Goal: Task Accomplishment & Management: Manage account settings

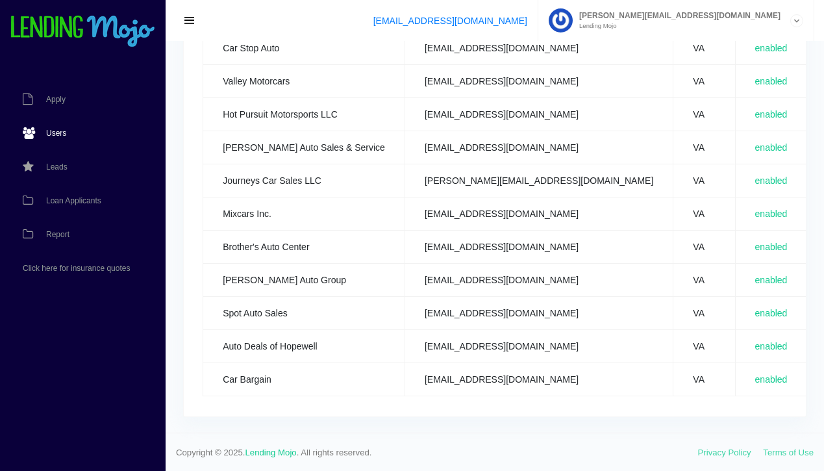
scroll to position [0, 37]
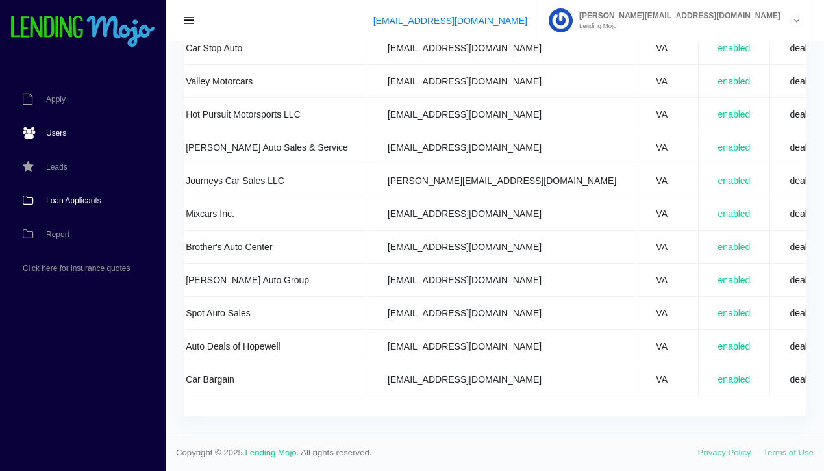
click at [67, 199] on span "Loan Applicants" at bounding box center [73, 201] width 55 height 8
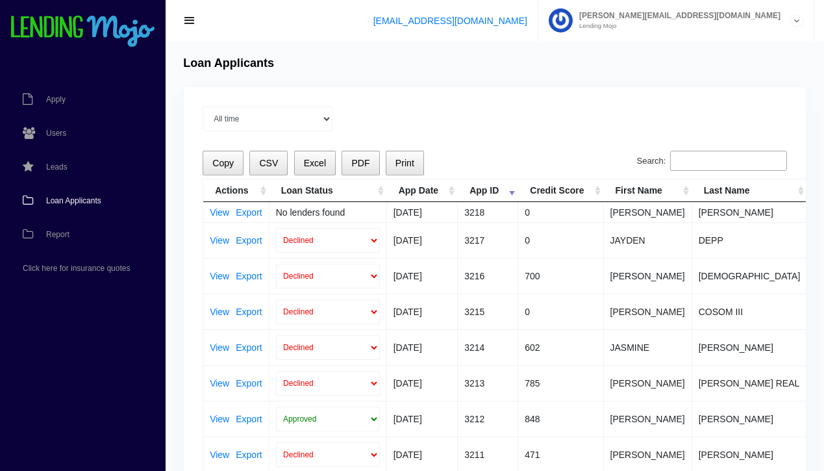
click at [716, 160] on input "Search:" at bounding box center [728, 161] width 117 height 21
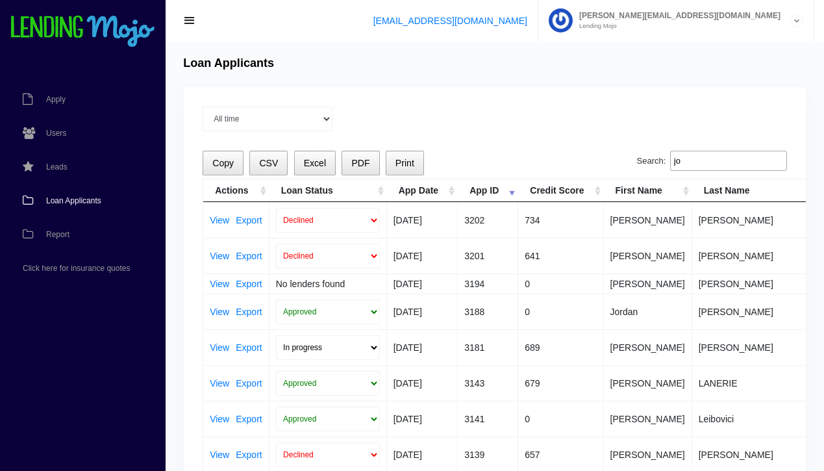
type input "j"
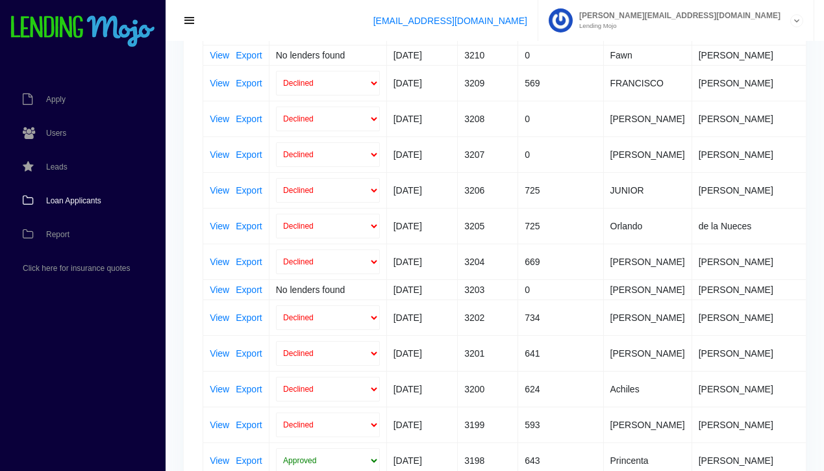
scroll to position [672, 0]
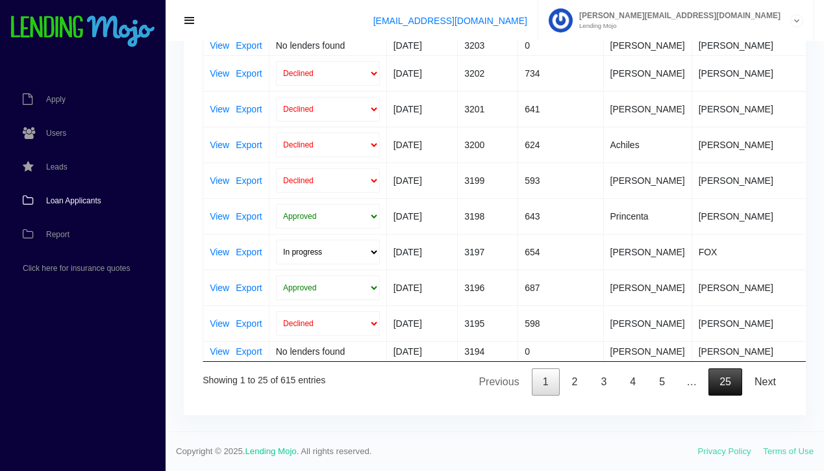
click at [730, 386] on link "25" at bounding box center [726, 381] width 34 height 27
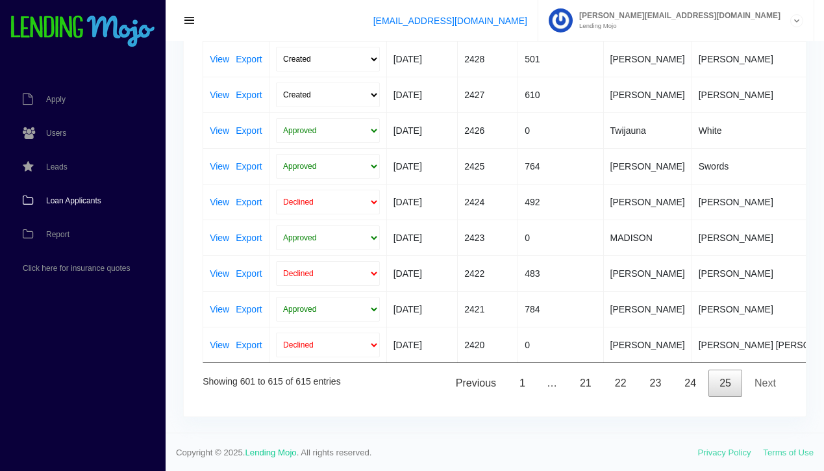
scroll to position [377, 0]
click at [767, 377] on link "Next" at bounding box center [766, 381] width 44 height 27
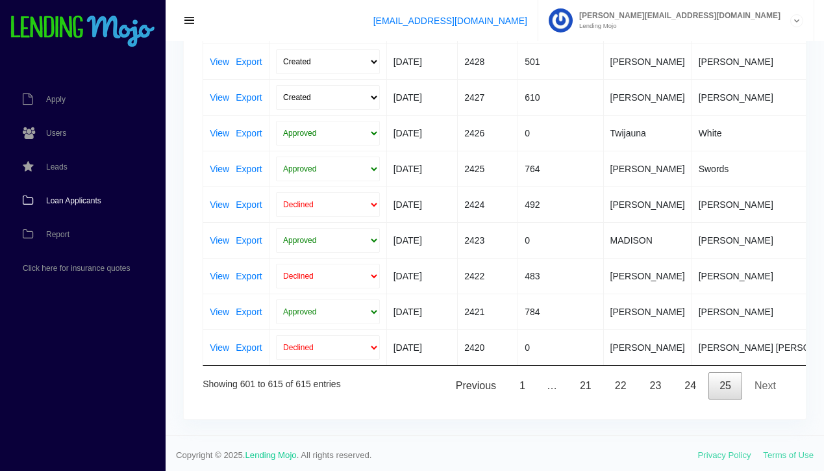
scroll to position [374, 0]
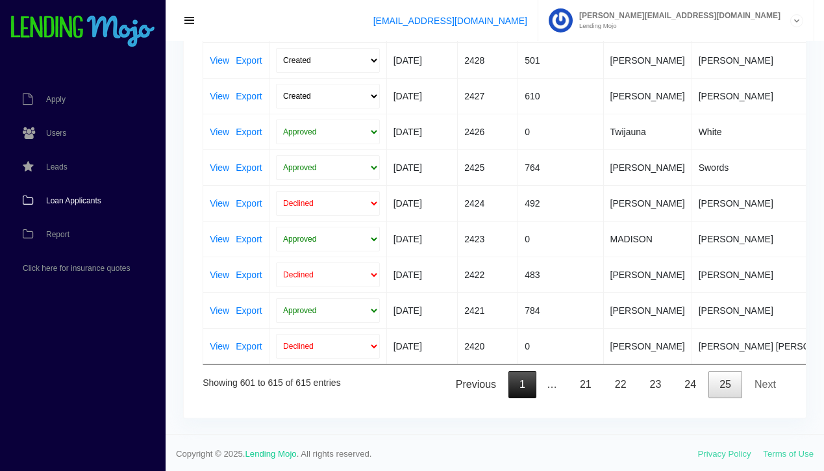
click at [526, 384] on link "1" at bounding box center [523, 384] width 28 height 27
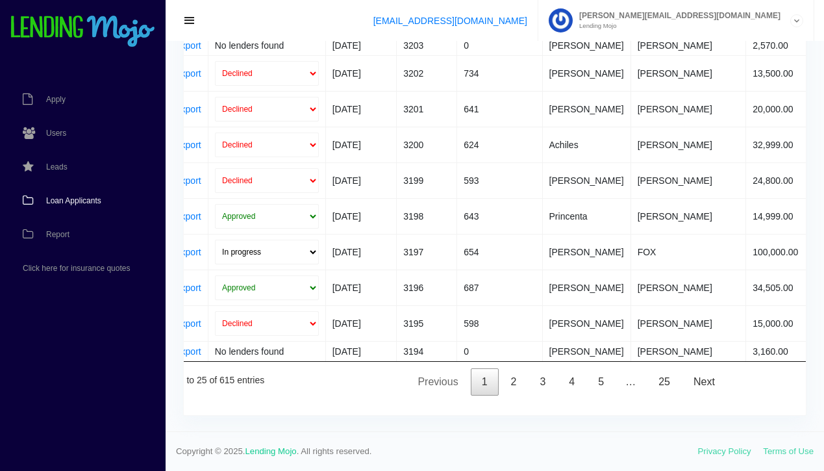
scroll to position [0, 0]
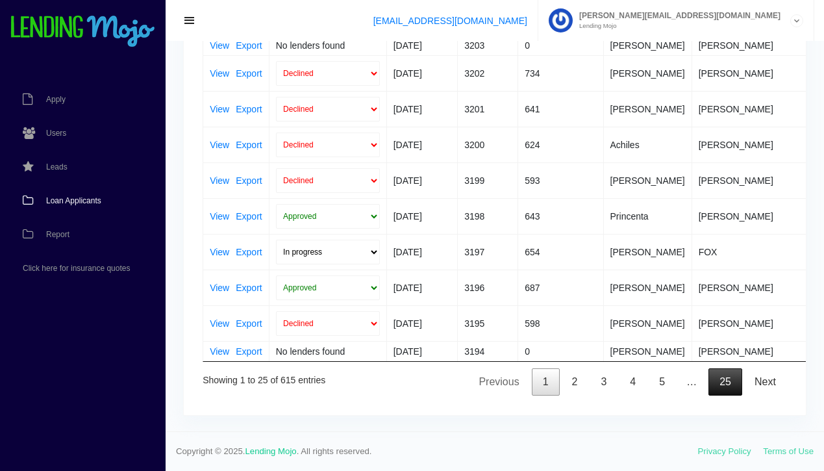
click at [724, 385] on link "25" at bounding box center [726, 381] width 34 height 27
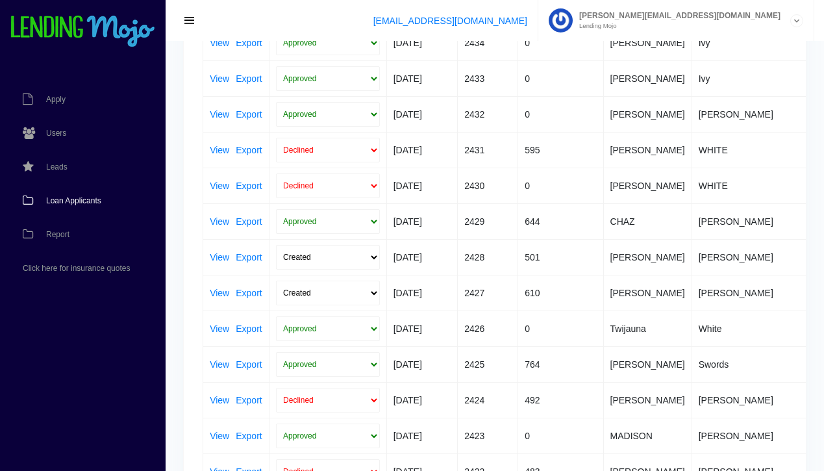
click at [70, 201] on span "Loan Applicants" at bounding box center [73, 201] width 55 height 8
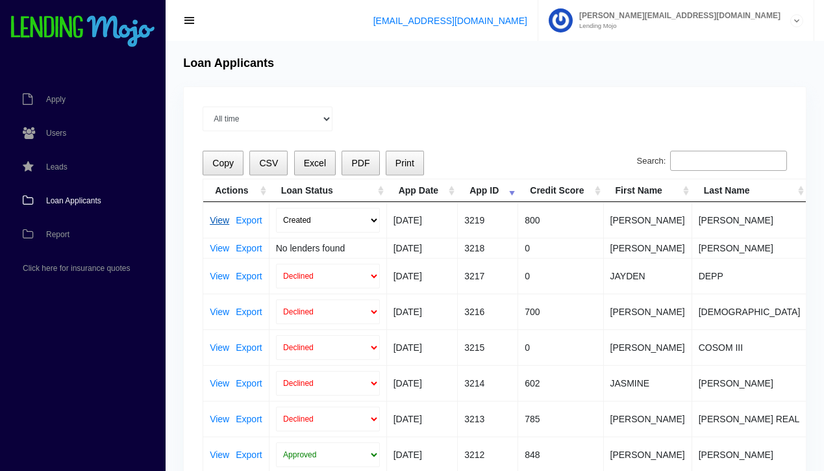
click at [218, 222] on link "View" at bounding box center [219, 220] width 19 height 9
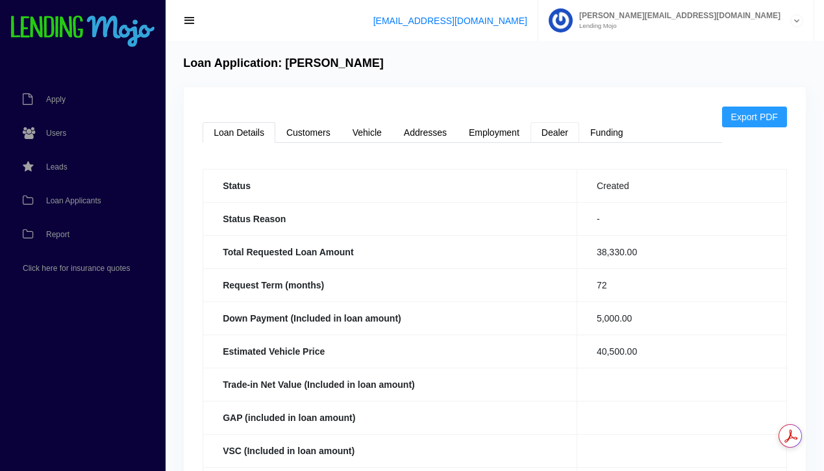
click at [557, 129] on link "Dealer" at bounding box center [555, 132] width 49 height 21
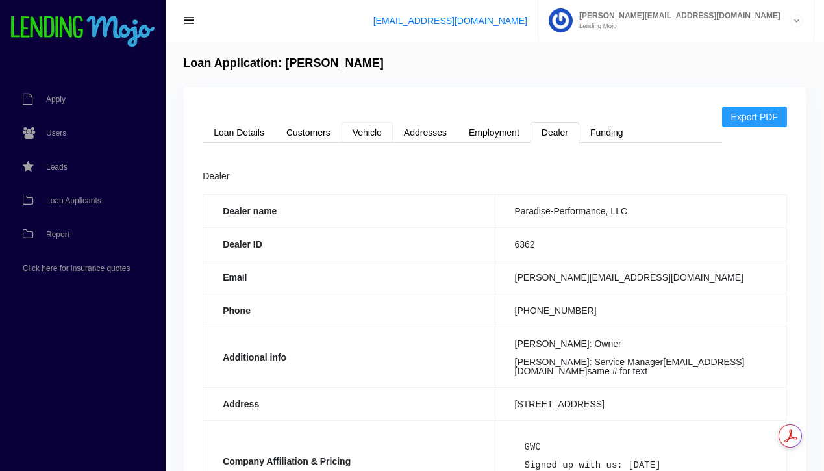
click at [374, 129] on link "Vehicle" at bounding box center [367, 132] width 51 height 21
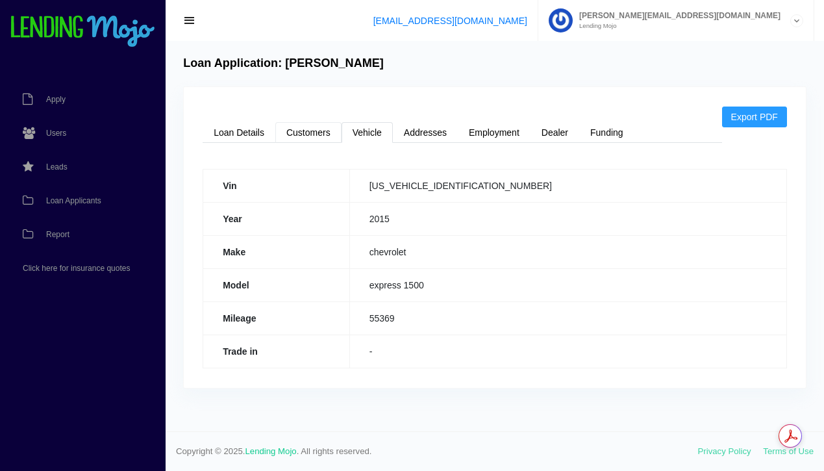
click at [314, 135] on link "Customers" at bounding box center [308, 132] width 66 height 21
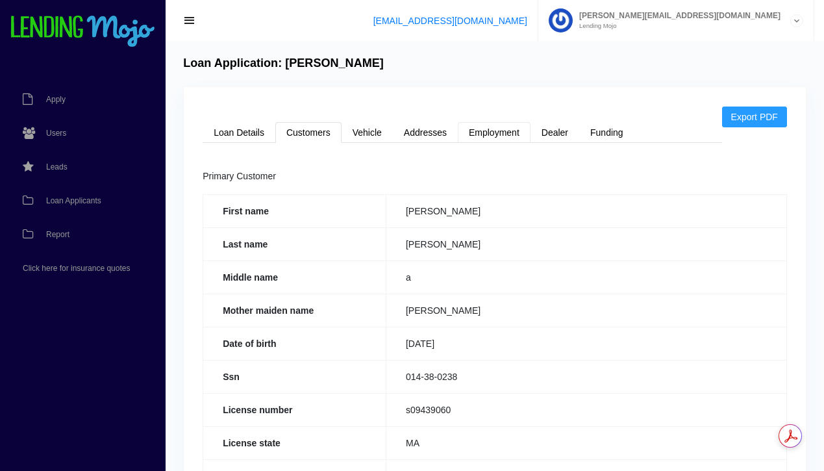
click at [501, 136] on link "Employment" at bounding box center [494, 132] width 73 height 21
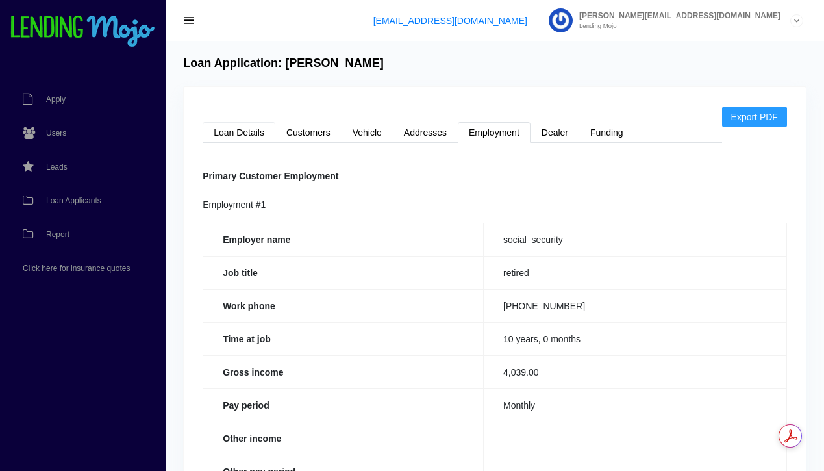
click at [242, 129] on link "Loan Details" at bounding box center [239, 132] width 73 height 21
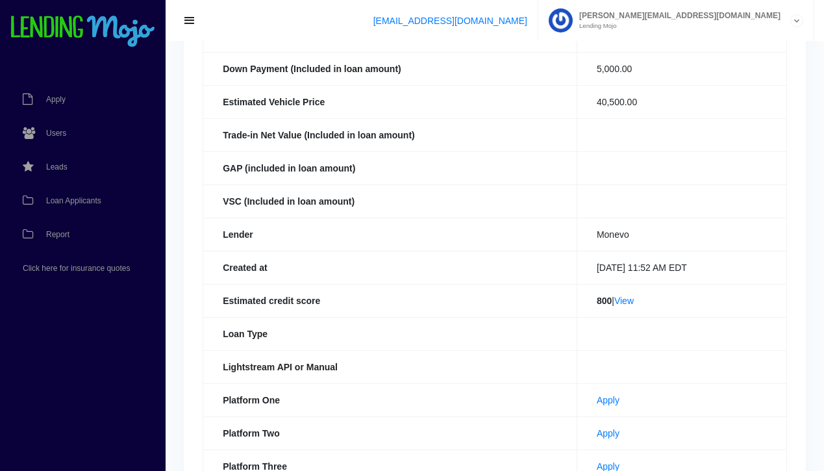
scroll to position [285, 0]
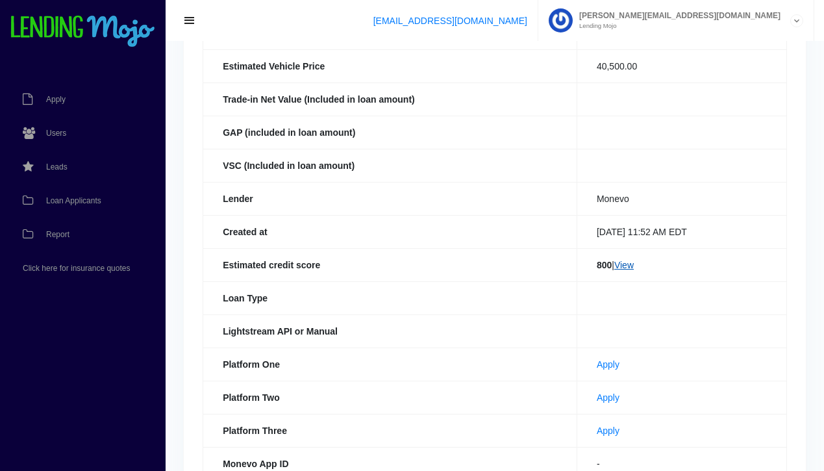
click at [624, 266] on link "View" at bounding box center [624, 265] width 19 height 10
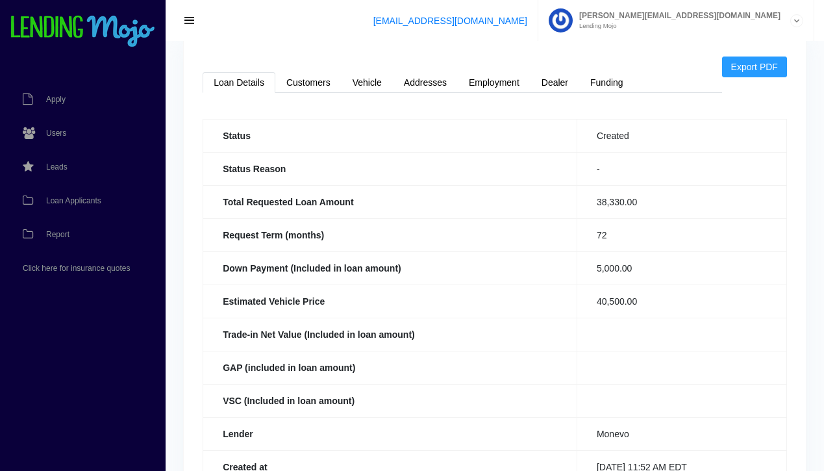
scroll to position [0, 0]
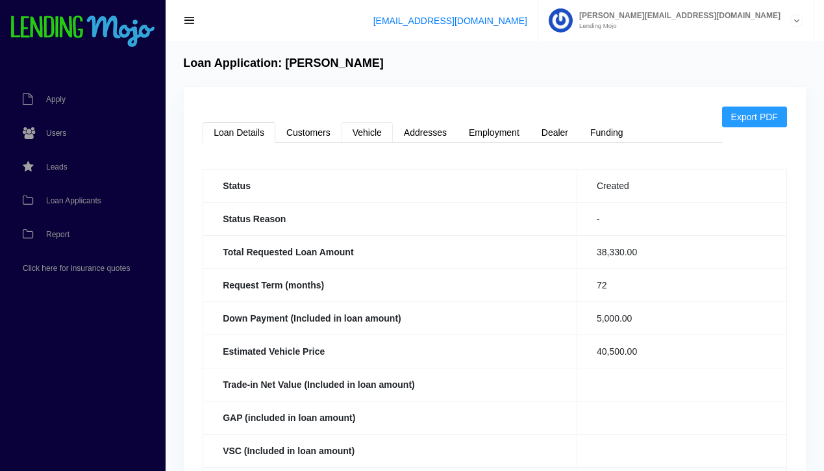
click at [372, 132] on link "Vehicle" at bounding box center [367, 132] width 51 height 21
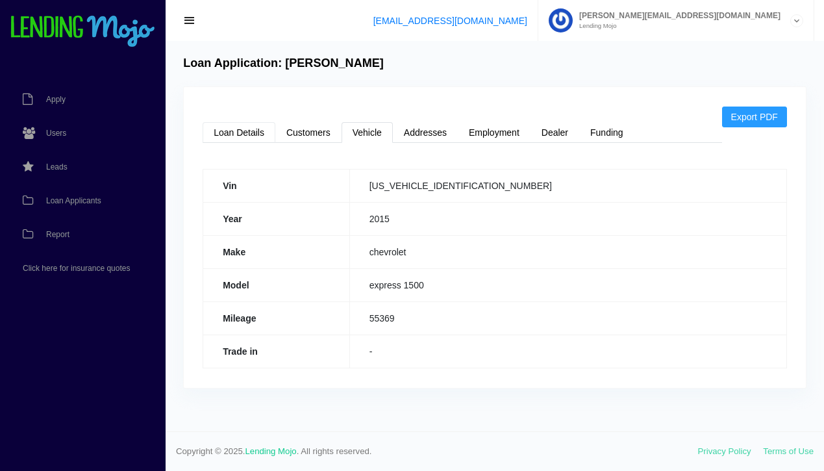
click at [236, 136] on link "Loan Details" at bounding box center [239, 132] width 73 height 21
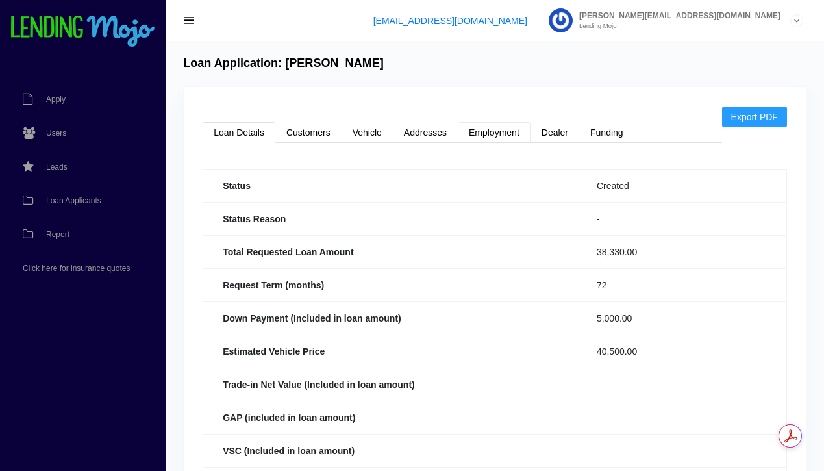
click at [488, 127] on link "Employment" at bounding box center [494, 132] width 73 height 21
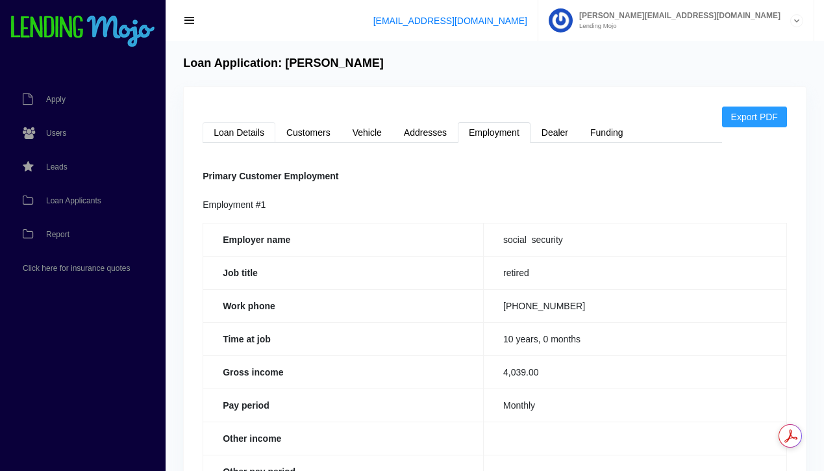
click at [244, 134] on link "Loan Details" at bounding box center [239, 132] width 73 height 21
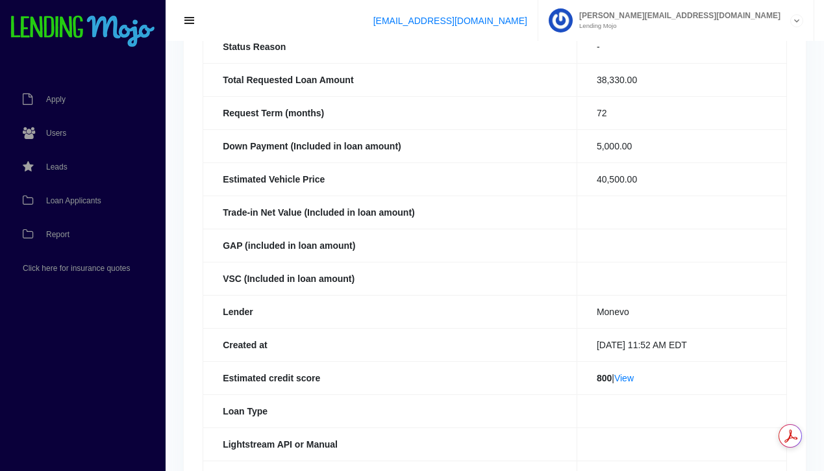
scroll to position [172, 0]
click at [624, 377] on link "View" at bounding box center [624, 379] width 19 height 10
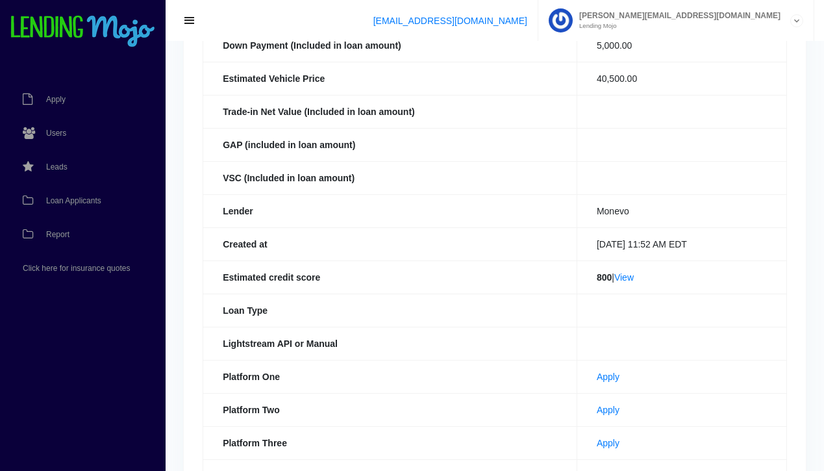
scroll to position [275, 0]
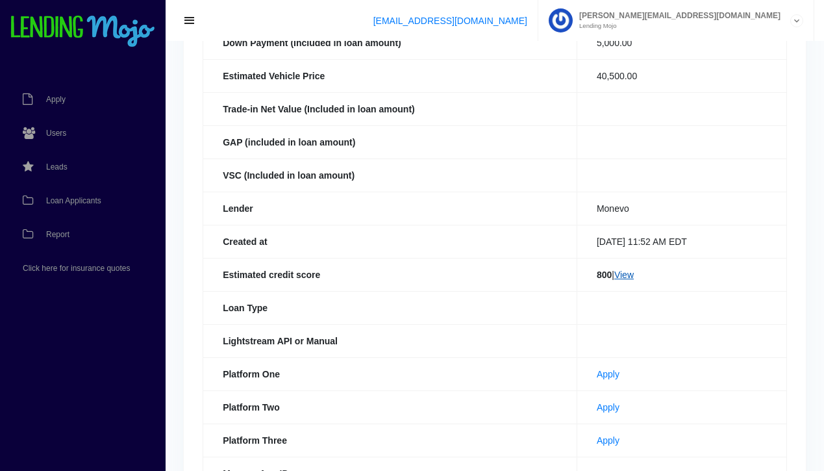
click at [622, 275] on link "View" at bounding box center [624, 275] width 19 height 10
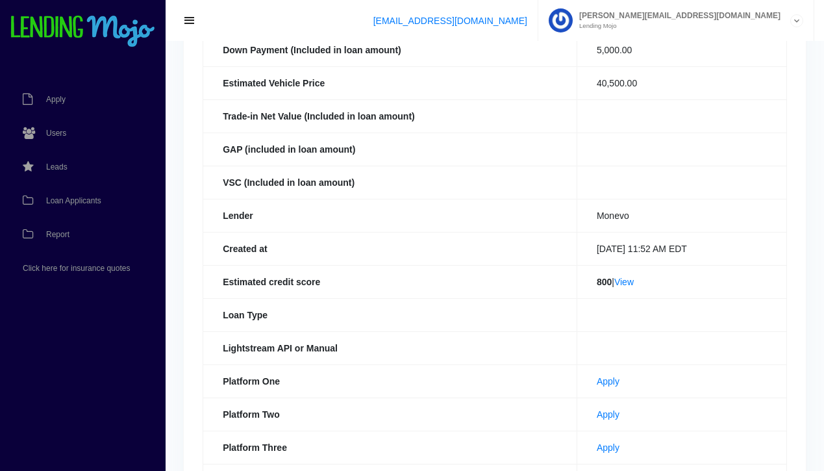
scroll to position [0, 0]
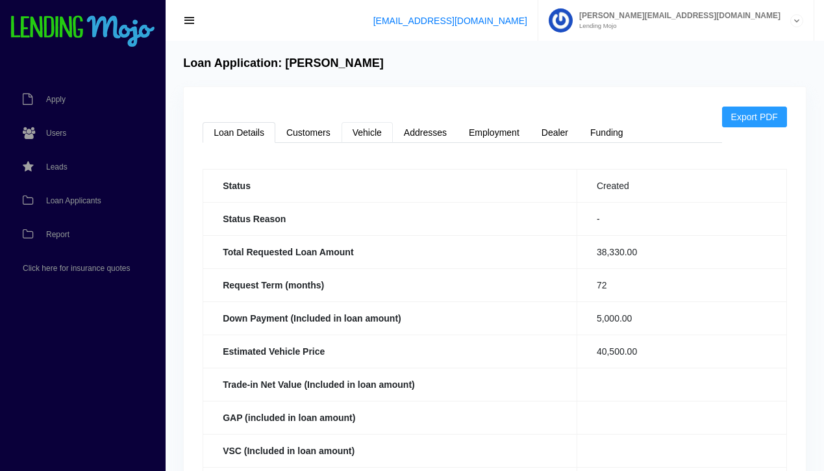
click at [381, 132] on link "Vehicle" at bounding box center [367, 132] width 51 height 21
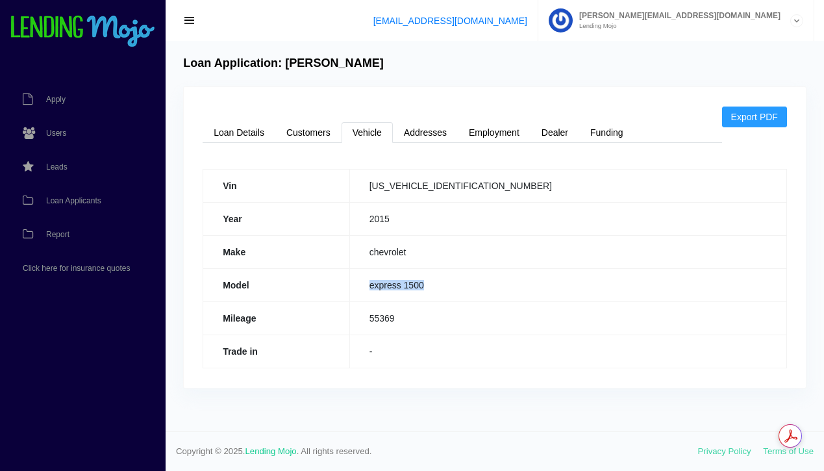
drag, startPoint x: 480, startPoint y: 287, endPoint x: 420, endPoint y: 285, distance: 60.5
click at [420, 284] on td "express 1500" at bounding box center [568, 284] width 437 height 33
click at [72, 204] on span "Loan Applicants" at bounding box center [73, 201] width 55 height 8
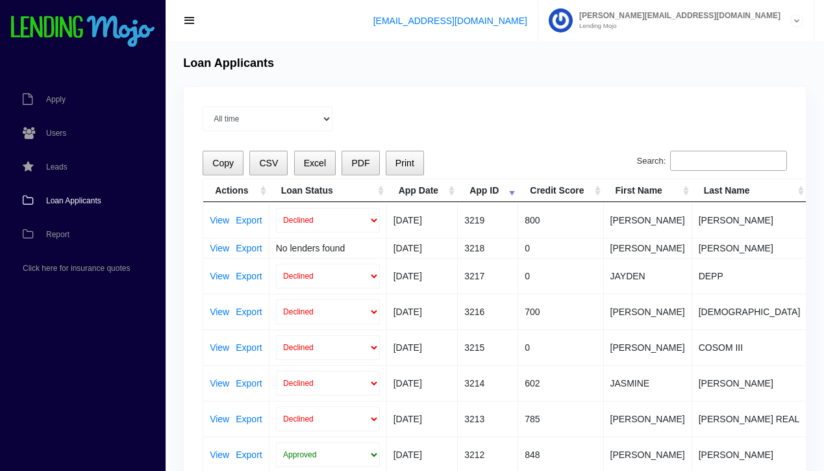
click at [744, 163] on input "Search:" at bounding box center [728, 161] width 117 height 21
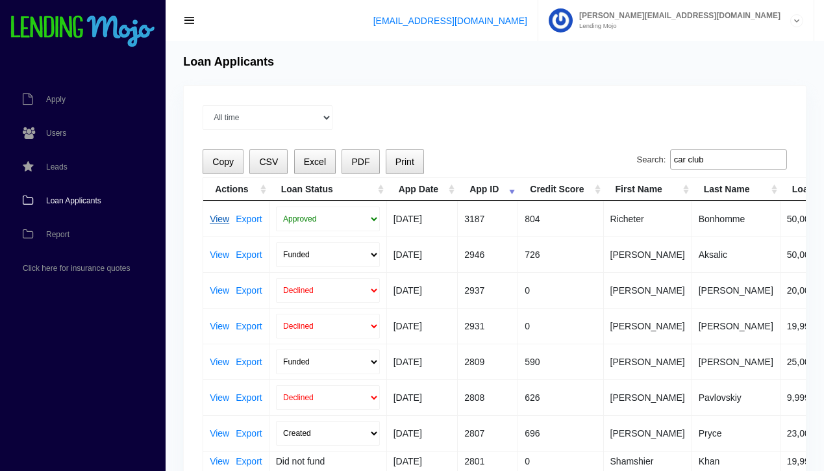
type input "car club"
click at [220, 217] on link "View" at bounding box center [219, 218] width 19 height 9
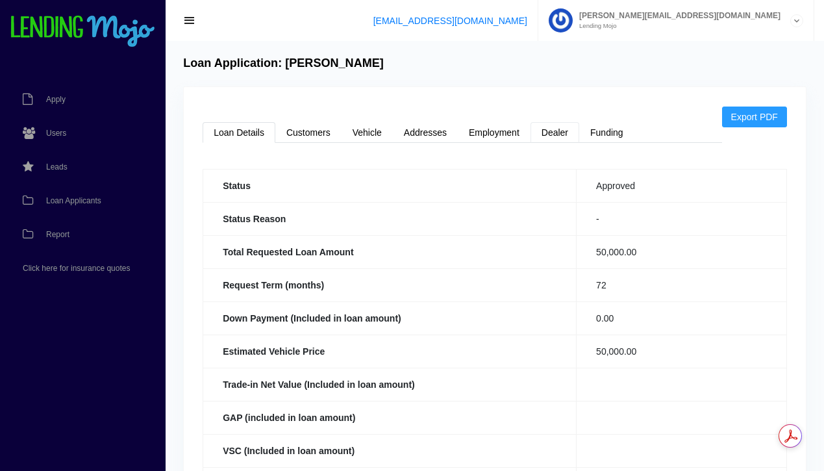
click at [555, 136] on link "Dealer" at bounding box center [555, 132] width 49 height 21
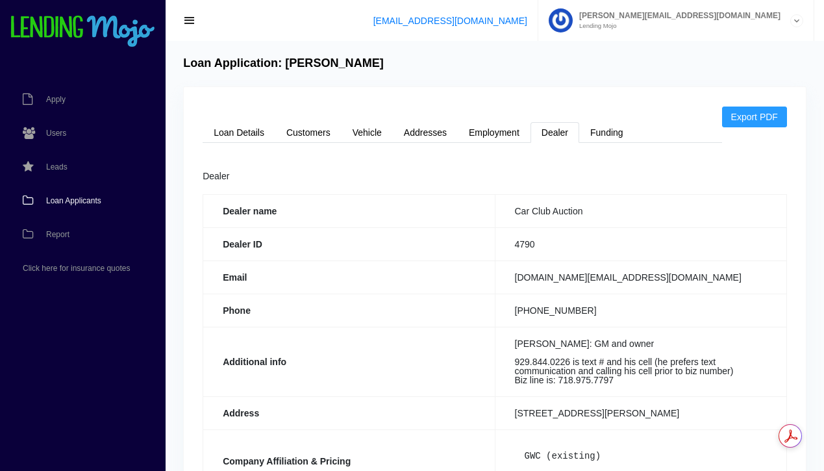
click at [70, 201] on span "Loan Applicants" at bounding box center [73, 201] width 55 height 8
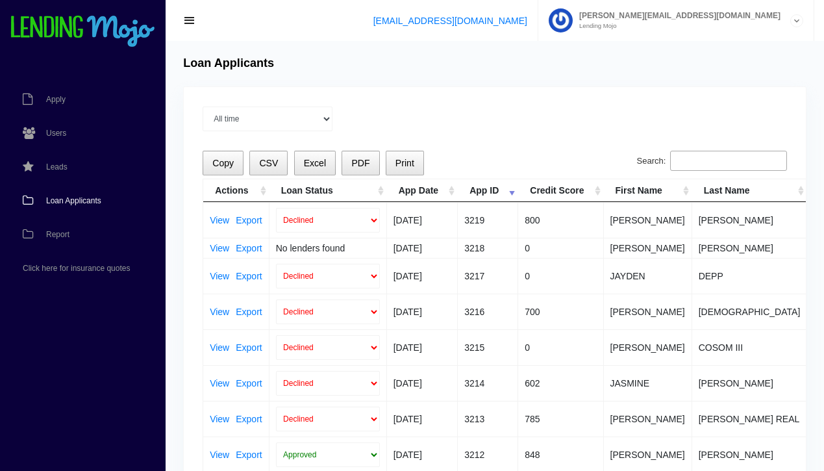
drag, startPoint x: 433, startPoint y: 100, endPoint x: 414, endPoint y: 97, distance: 19.0
click at [80, 197] on span "Loan Applicants" at bounding box center [73, 201] width 55 height 8
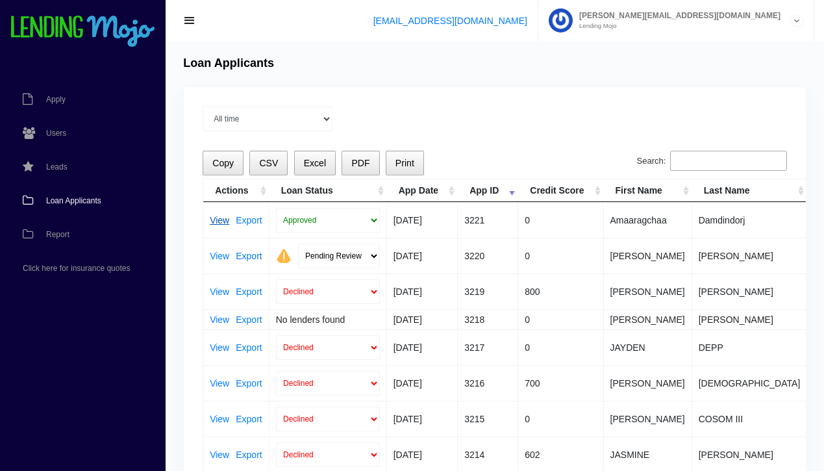
click at [220, 221] on link "View" at bounding box center [219, 220] width 19 height 9
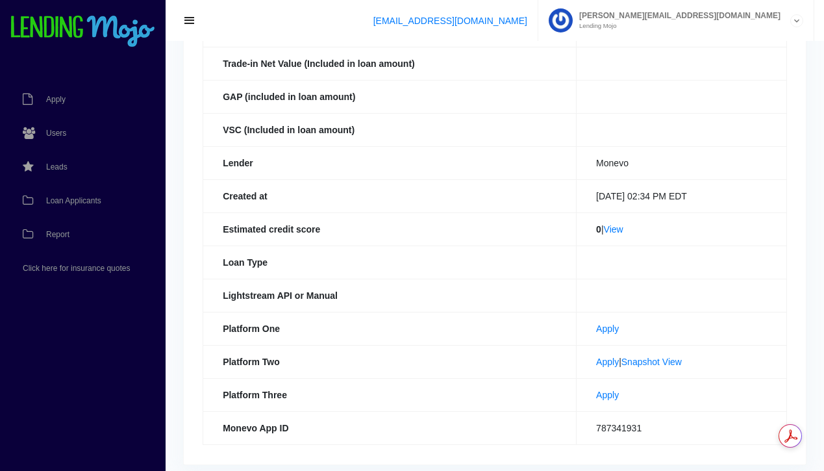
scroll to position [370, 0]
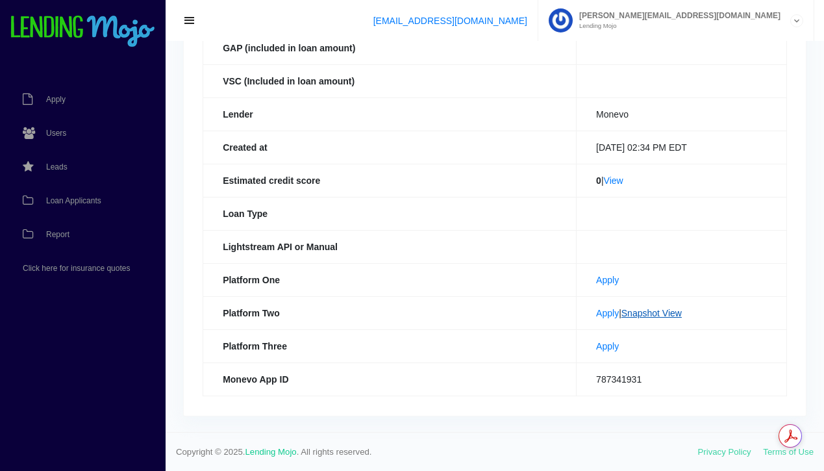
click at [650, 313] on link "Snapshot View" at bounding box center [652, 313] width 60 height 10
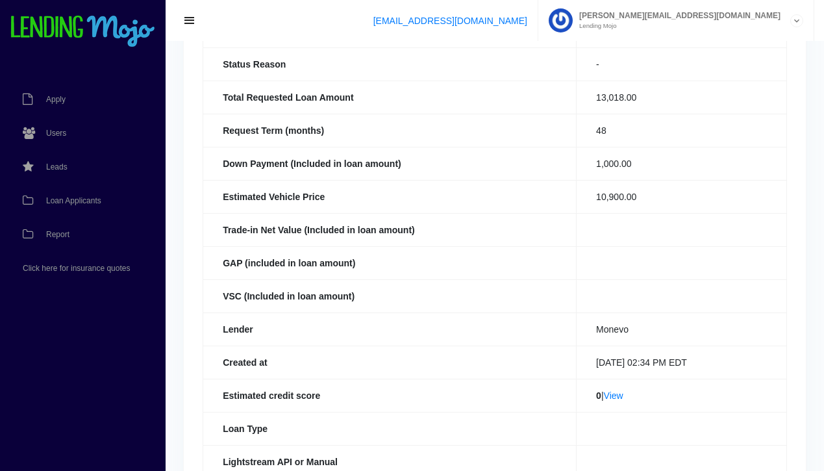
scroll to position [0, 0]
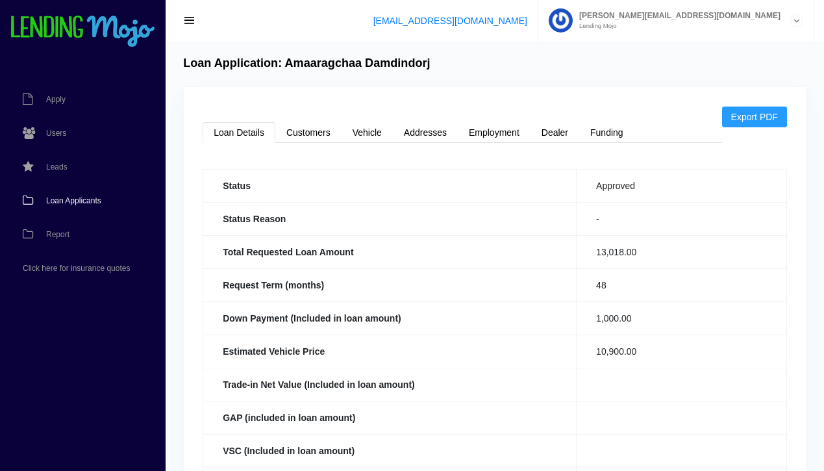
click at [66, 203] on span "Loan Applicants" at bounding box center [73, 201] width 55 height 8
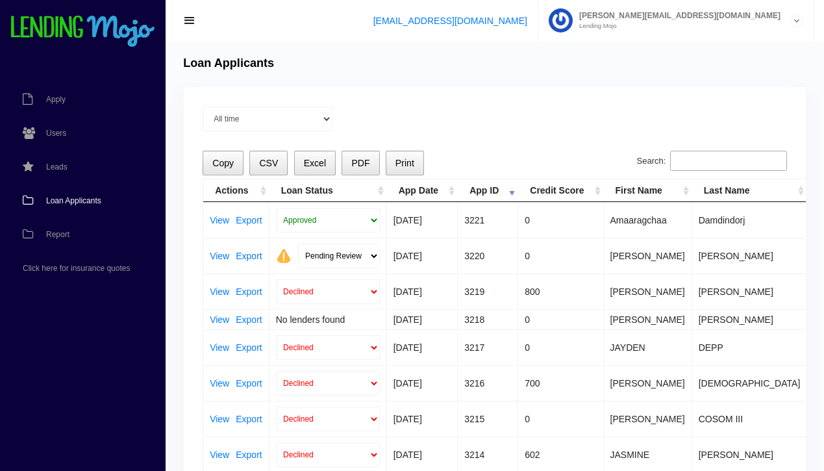
click at [711, 159] on input "Search:" at bounding box center [728, 161] width 117 height 21
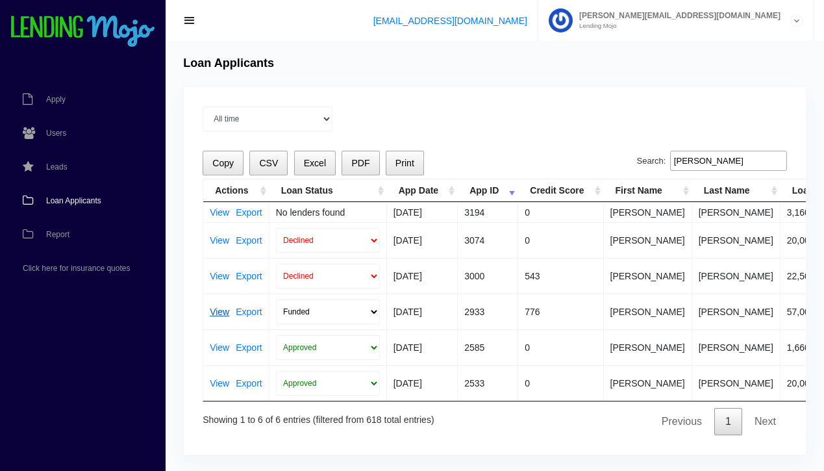
type input "[PERSON_NAME]"
click at [223, 313] on link "View" at bounding box center [219, 311] width 19 height 9
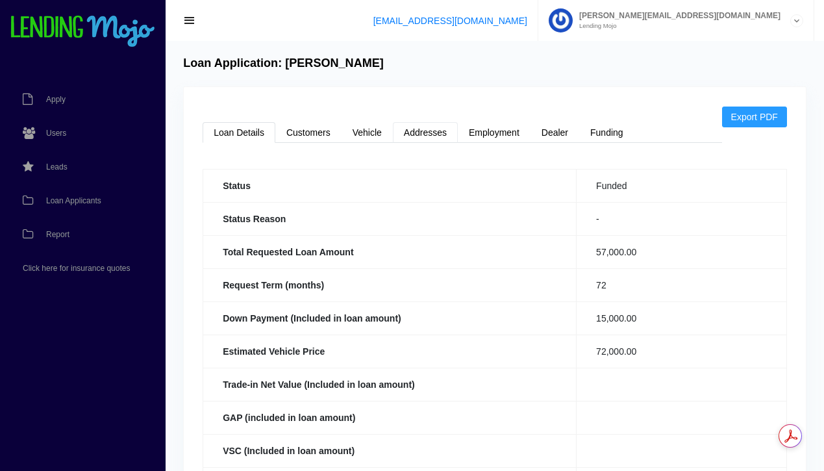
click at [418, 134] on link "Addresses" at bounding box center [425, 132] width 65 height 21
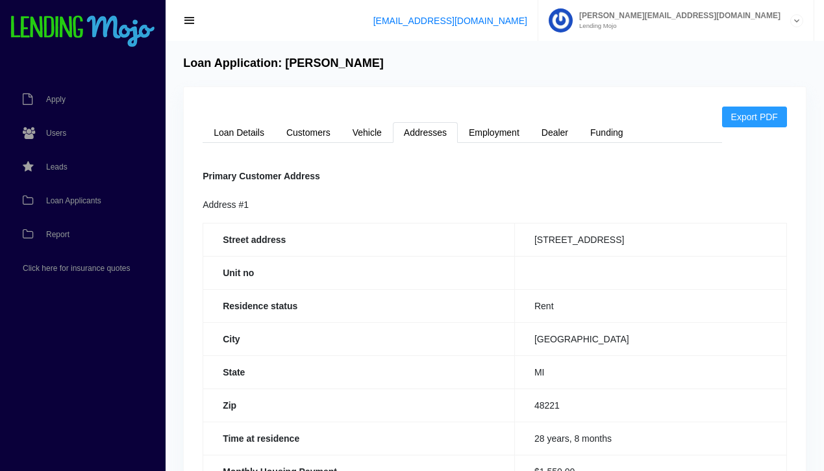
scroll to position [36, 0]
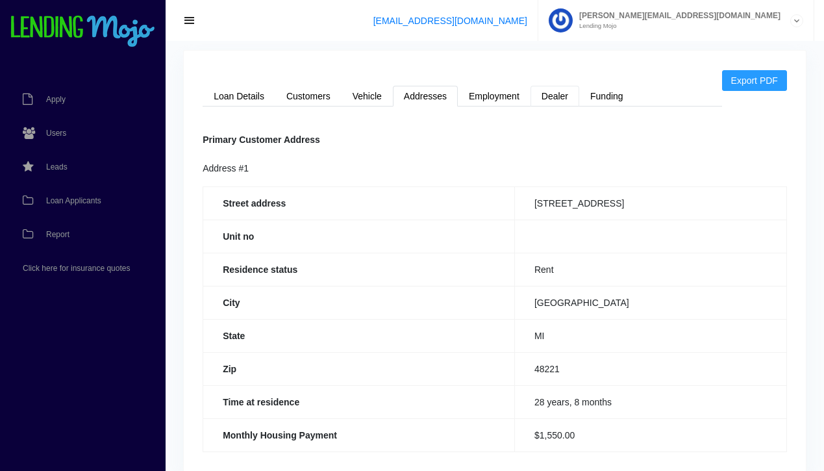
click at [552, 94] on link "Dealer" at bounding box center [555, 96] width 49 height 21
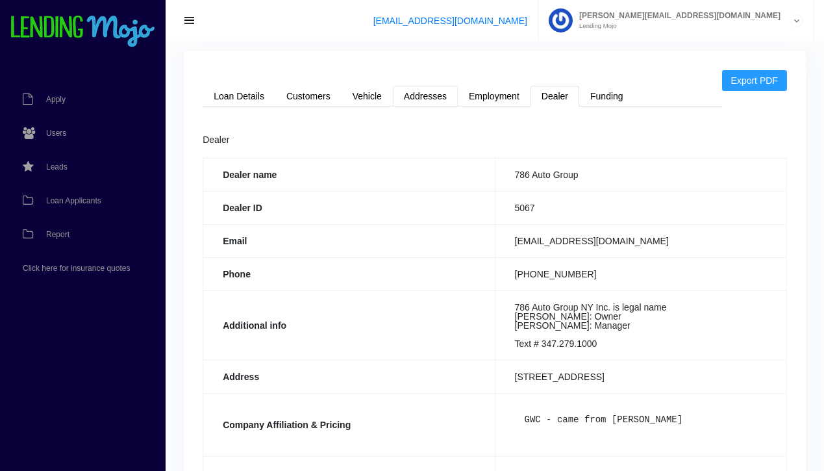
click at [428, 99] on link "Addresses" at bounding box center [425, 96] width 65 height 21
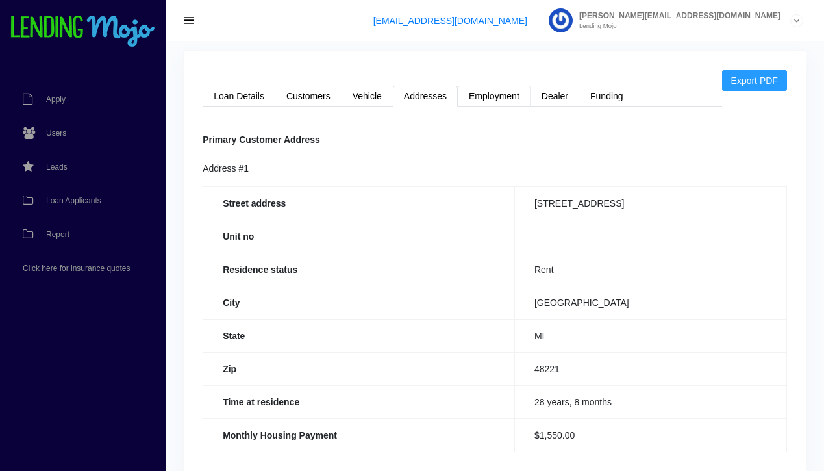
click at [492, 101] on link "Employment" at bounding box center [494, 96] width 73 height 21
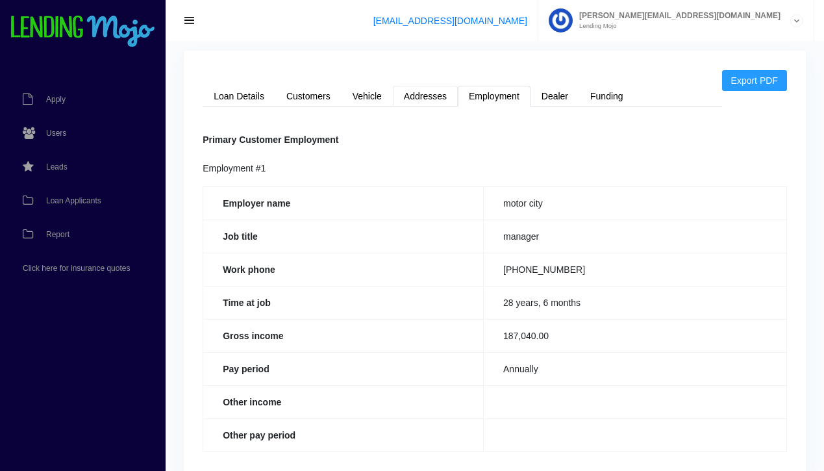
click at [427, 95] on link "Addresses" at bounding box center [425, 96] width 65 height 21
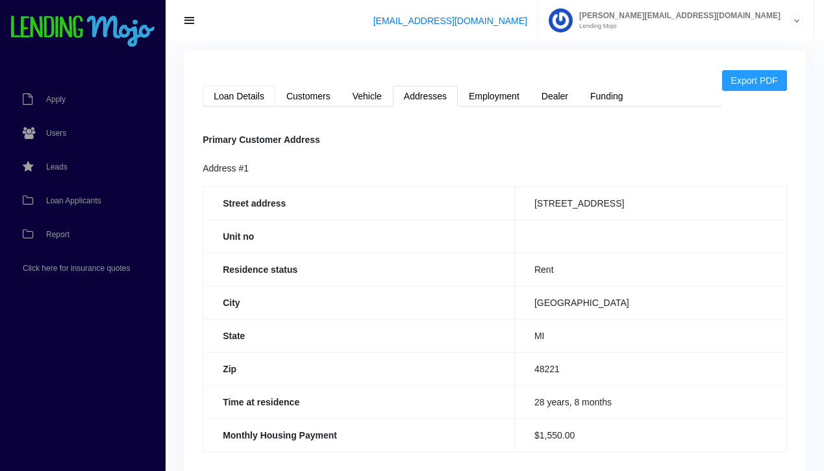
click at [247, 101] on link "Loan Details" at bounding box center [239, 96] width 73 height 21
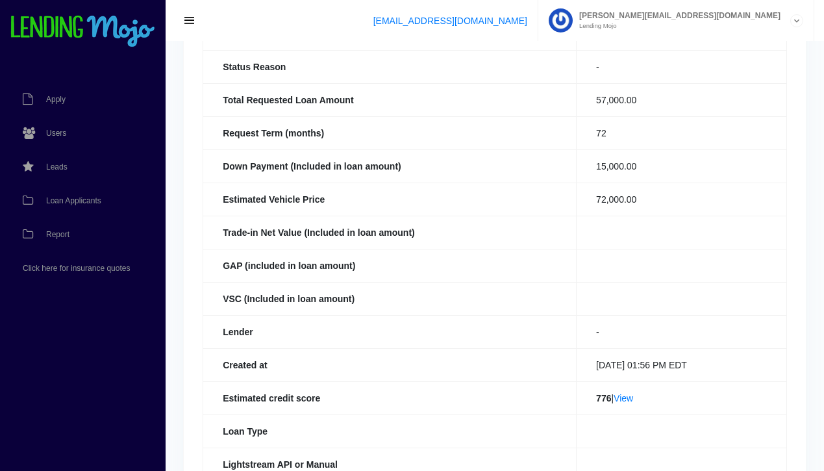
scroll to position [0, 0]
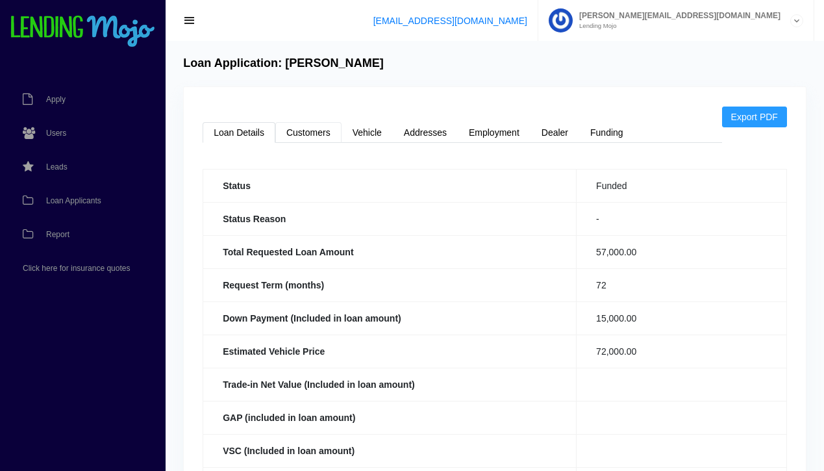
click at [310, 134] on link "Customers" at bounding box center [308, 132] width 66 height 21
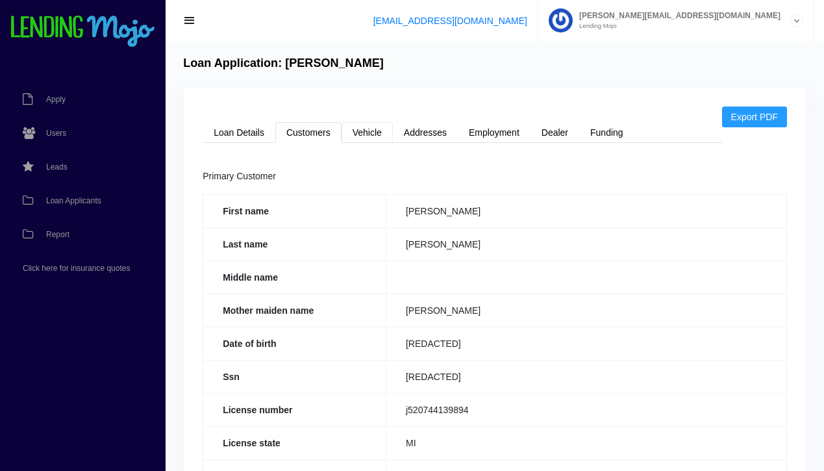
click at [382, 134] on link "Vehicle" at bounding box center [367, 132] width 51 height 21
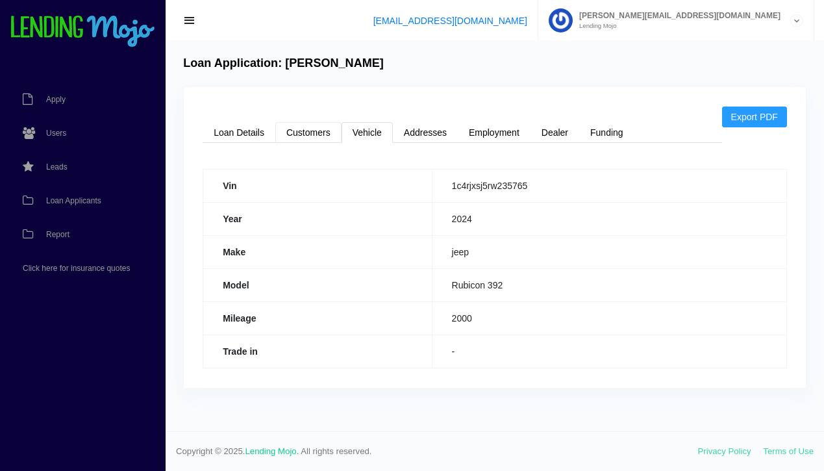
click at [312, 131] on link "Customers" at bounding box center [308, 132] width 66 height 21
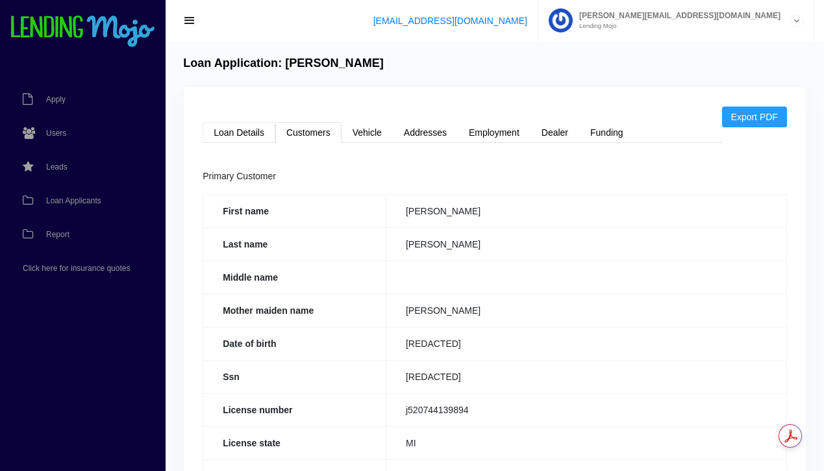
click at [247, 131] on link "Loan Details" at bounding box center [239, 132] width 73 height 21
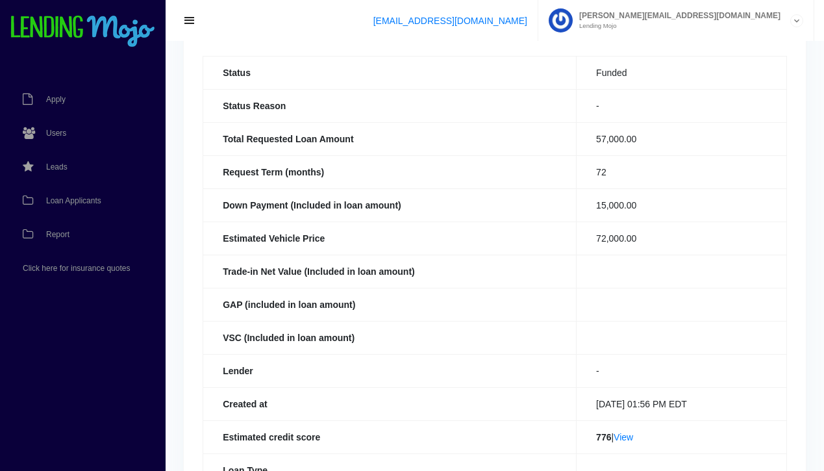
scroll to position [114, 0]
click at [619, 439] on link "View" at bounding box center [623, 436] width 19 height 10
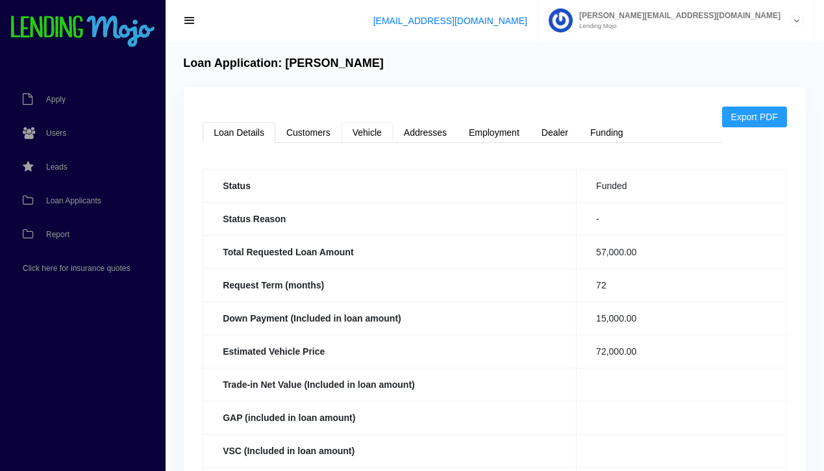
click at [359, 136] on link "Vehicle" at bounding box center [367, 132] width 51 height 21
